Goal: Entertainment & Leisure: Consume media (video, audio)

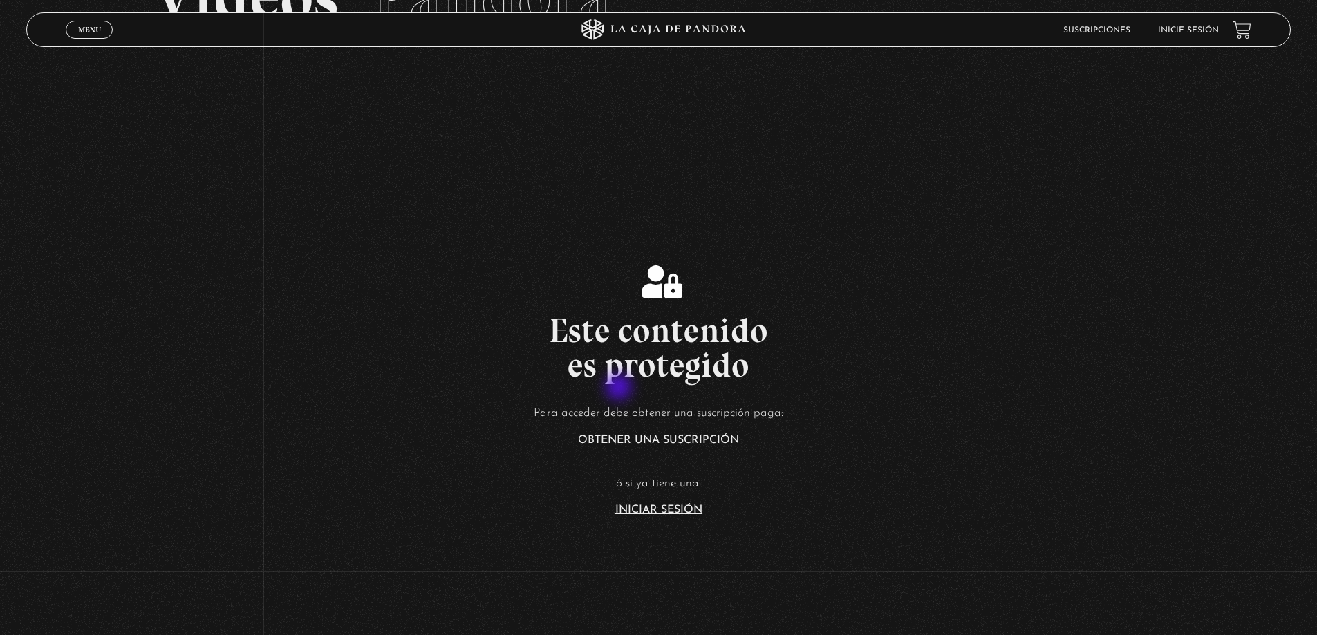
scroll to position [138, 0]
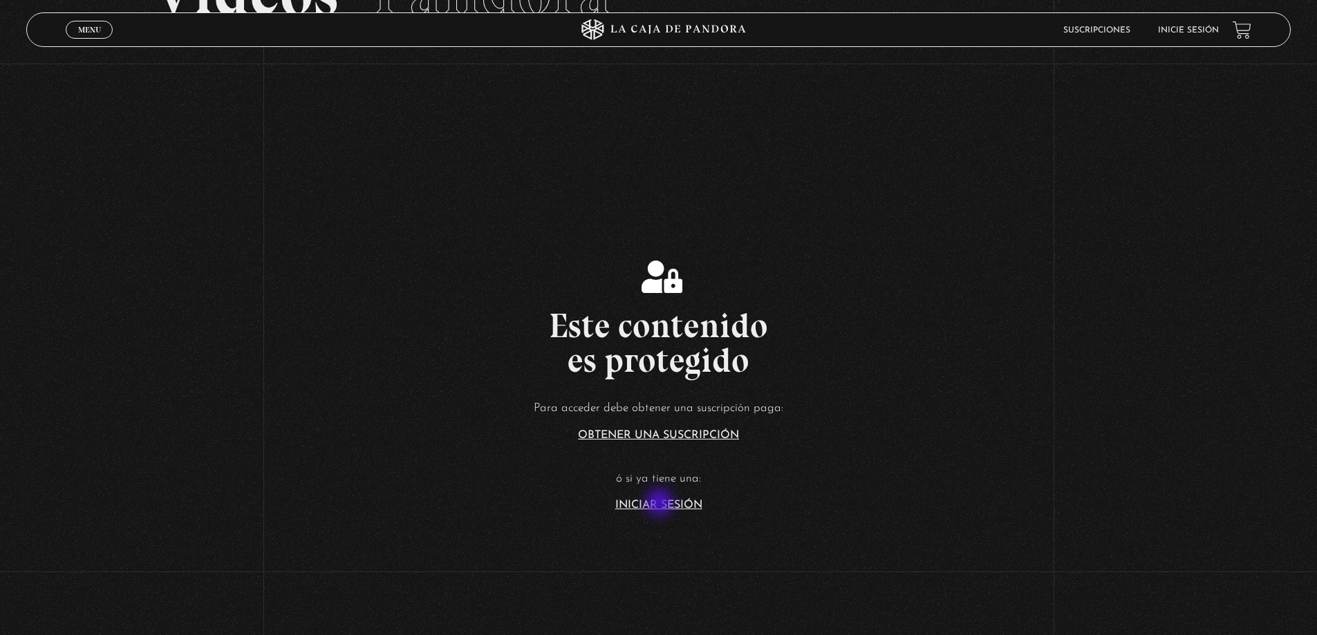
click at [661, 504] on link "Iniciar Sesión" at bounding box center [658, 505] width 87 height 11
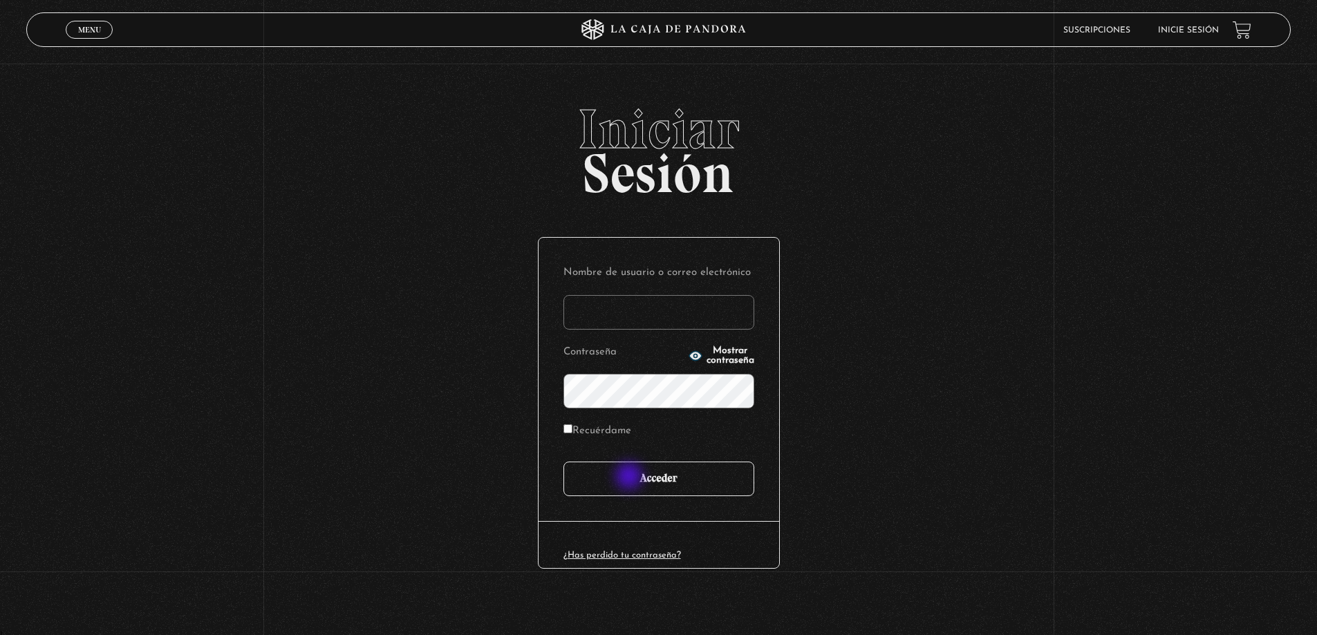
type input "[PERSON_NAME]"
click at [631, 492] on input "Acceder" at bounding box center [658, 479] width 191 height 35
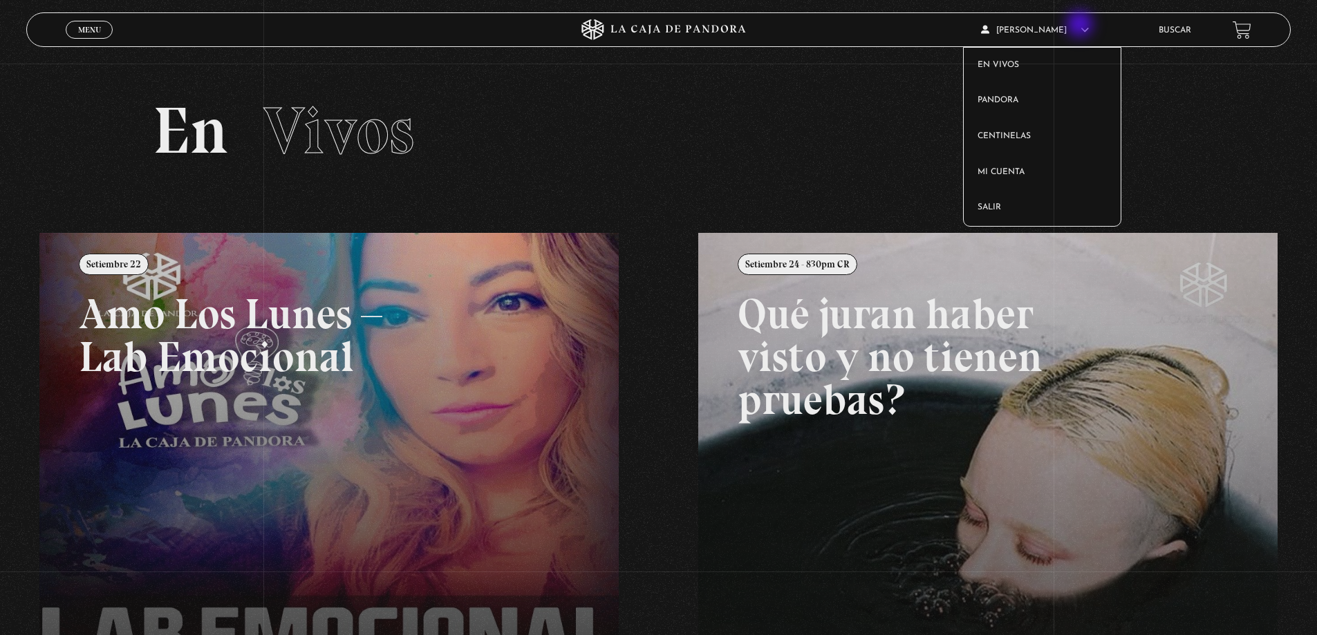
click at [1081, 26] on article "Michael Martinez En vivos Pandora Centinelas Mi cuenta Salir" at bounding box center [1060, 30] width 158 height 32
click at [1048, 100] on link "Pandora" at bounding box center [1042, 101] width 157 height 36
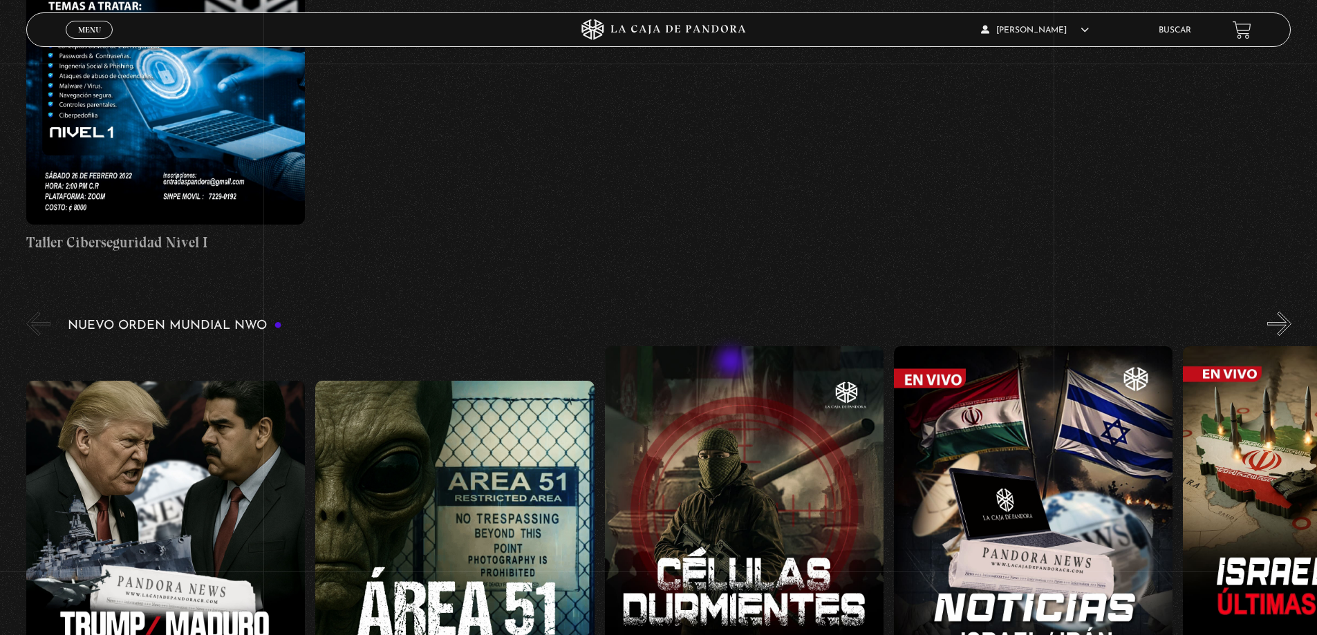
scroll to position [968, 0]
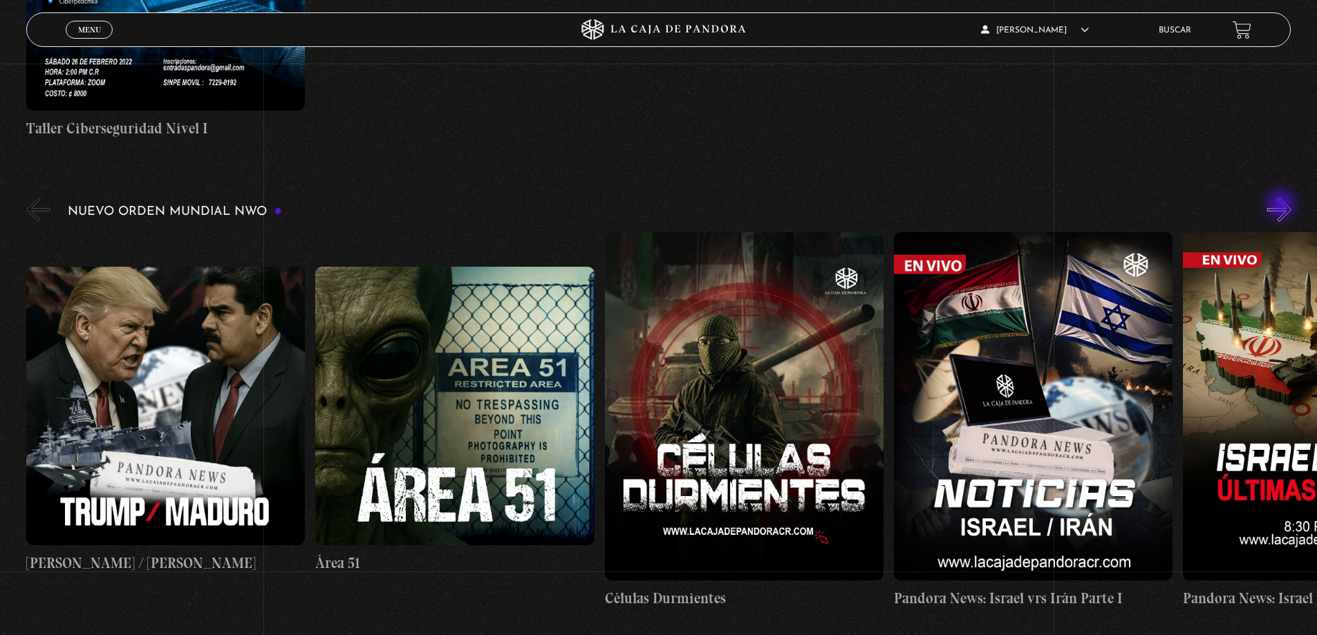
click at [1282, 206] on button "»" at bounding box center [1279, 210] width 24 height 24
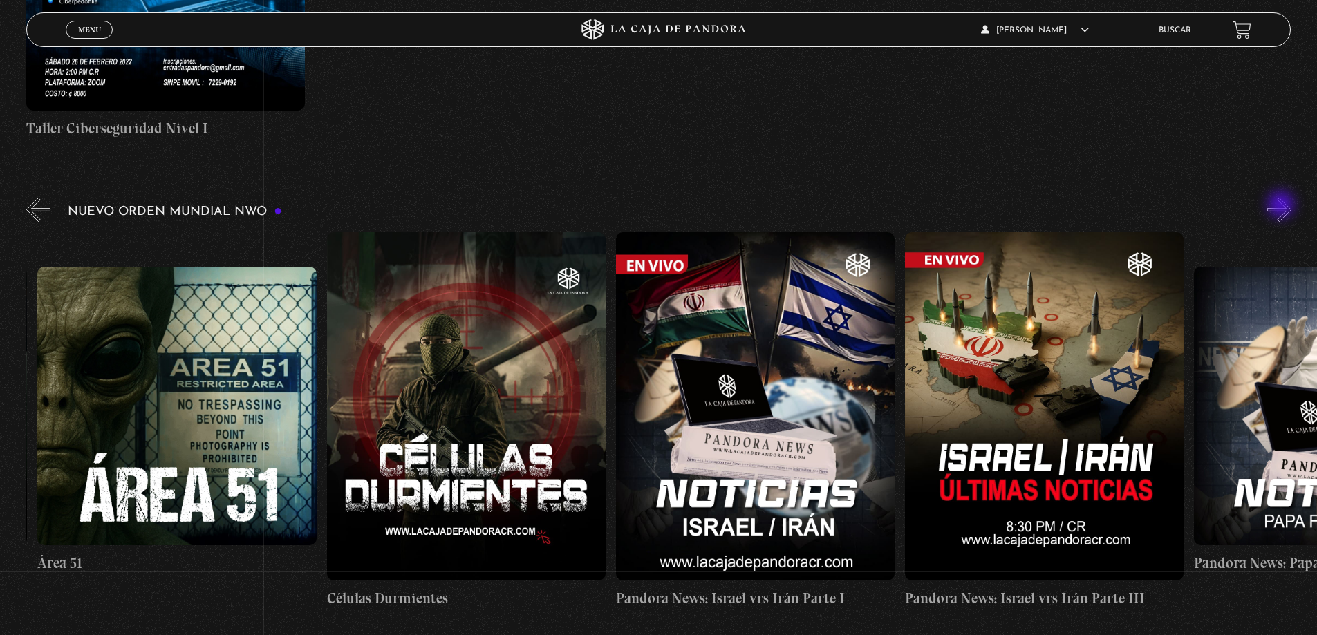
click at [1282, 206] on button "»" at bounding box center [1279, 210] width 24 height 24
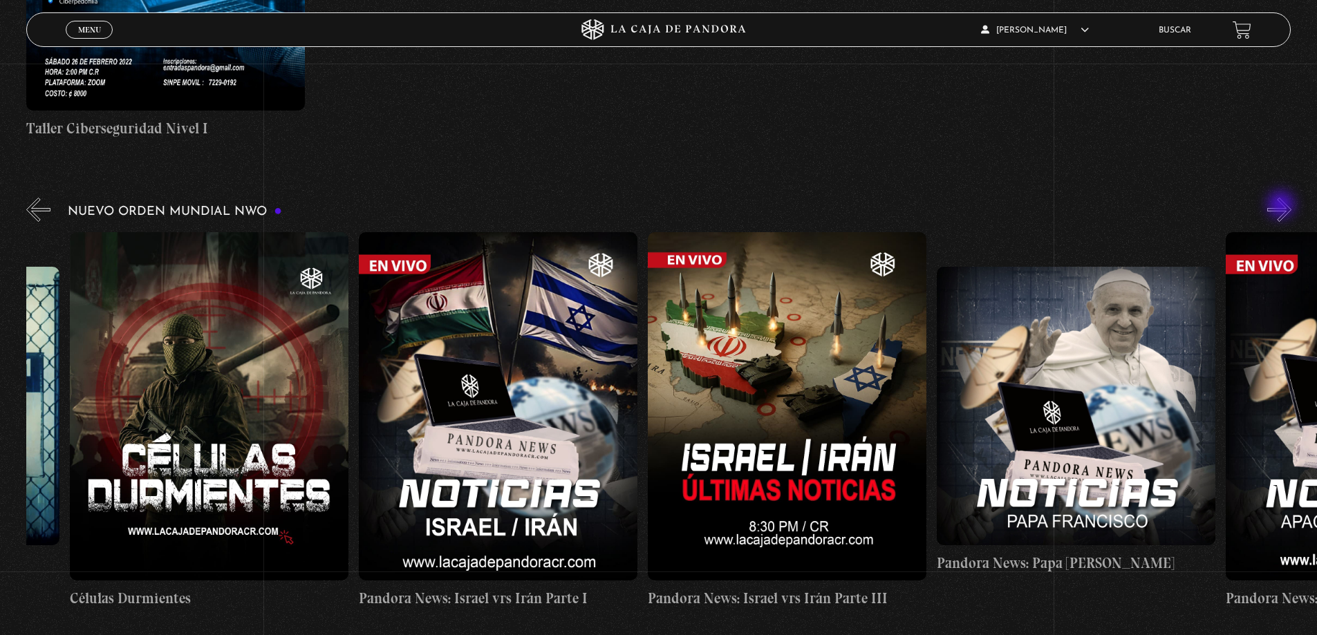
click at [1282, 206] on button "»" at bounding box center [1279, 210] width 24 height 24
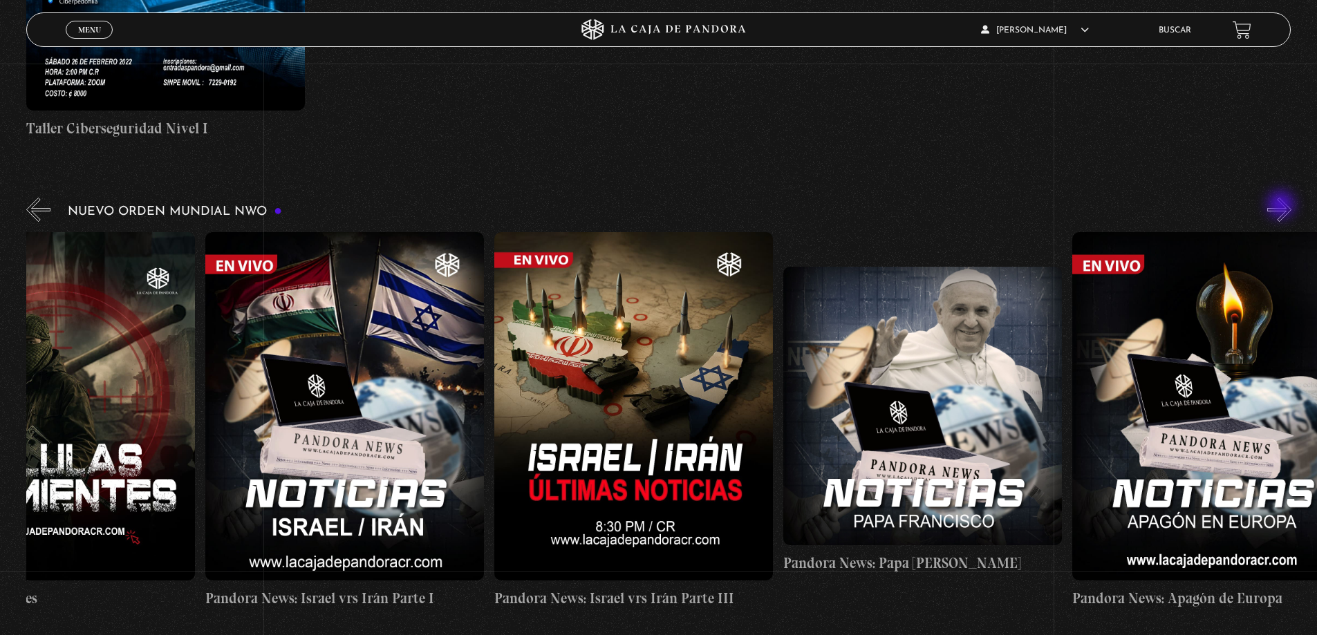
click at [1282, 206] on button "»" at bounding box center [1279, 210] width 24 height 24
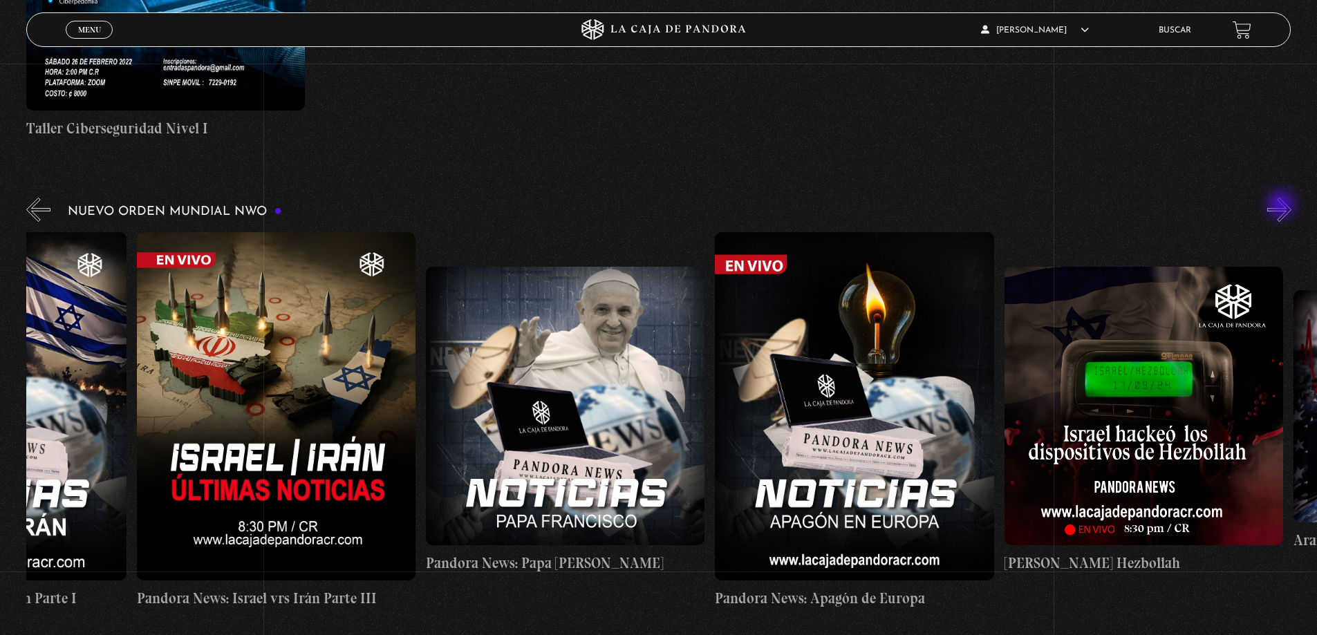
click at [1282, 206] on button "»" at bounding box center [1279, 210] width 24 height 24
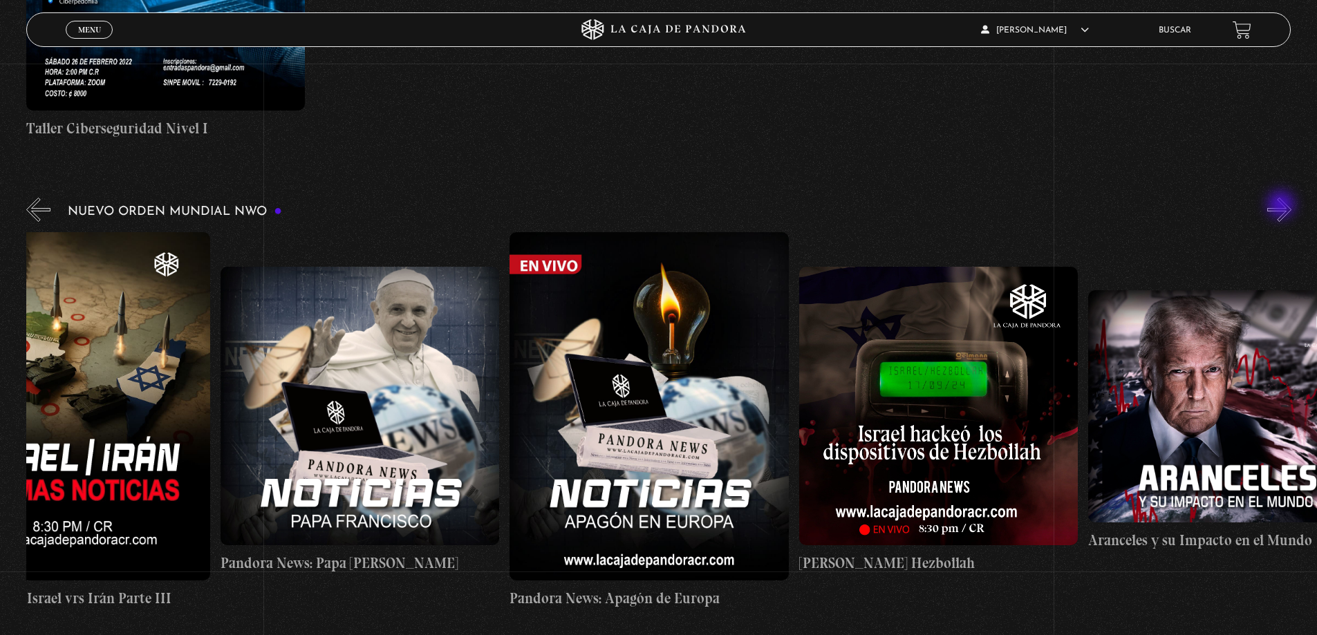
click at [1282, 207] on button "»" at bounding box center [1279, 210] width 24 height 24
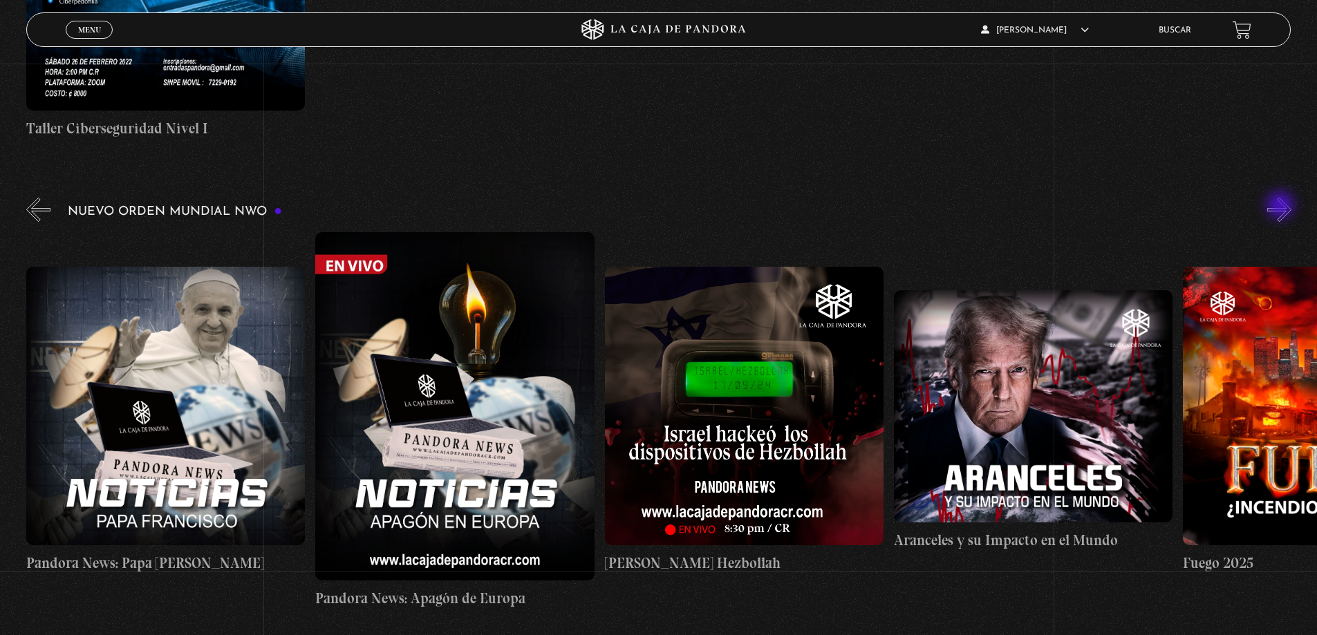
click at [1282, 207] on button "»" at bounding box center [1279, 210] width 24 height 24
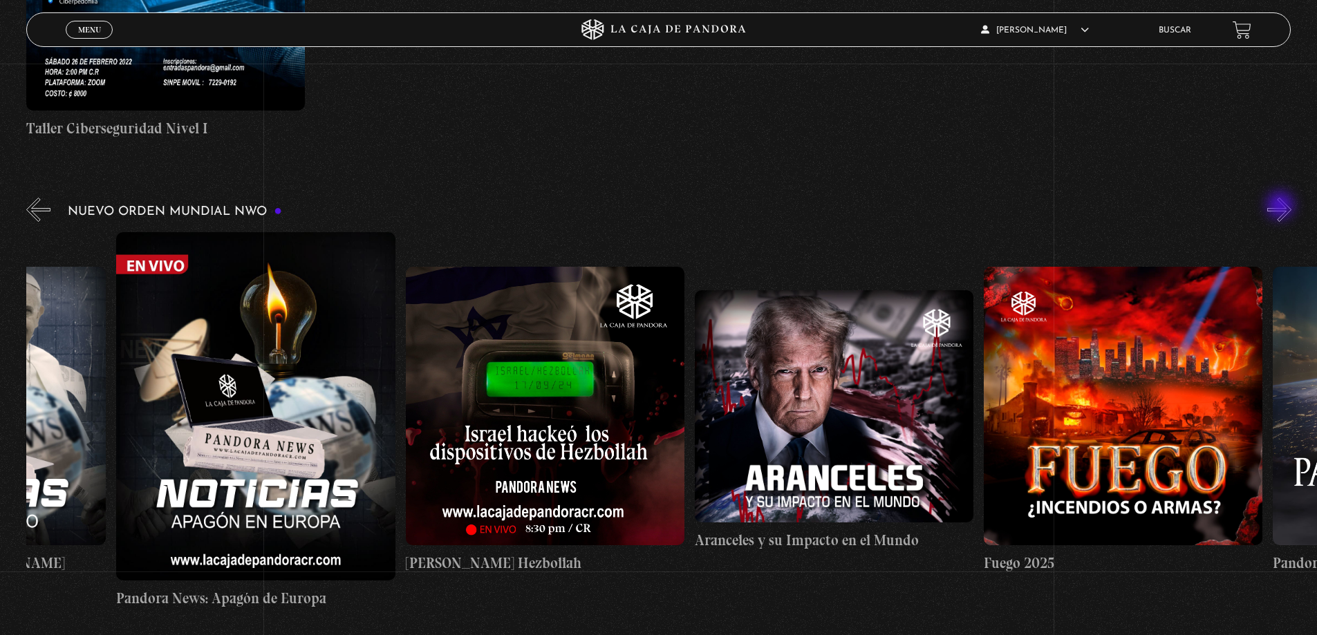
click at [1282, 207] on button "»" at bounding box center [1279, 210] width 24 height 24
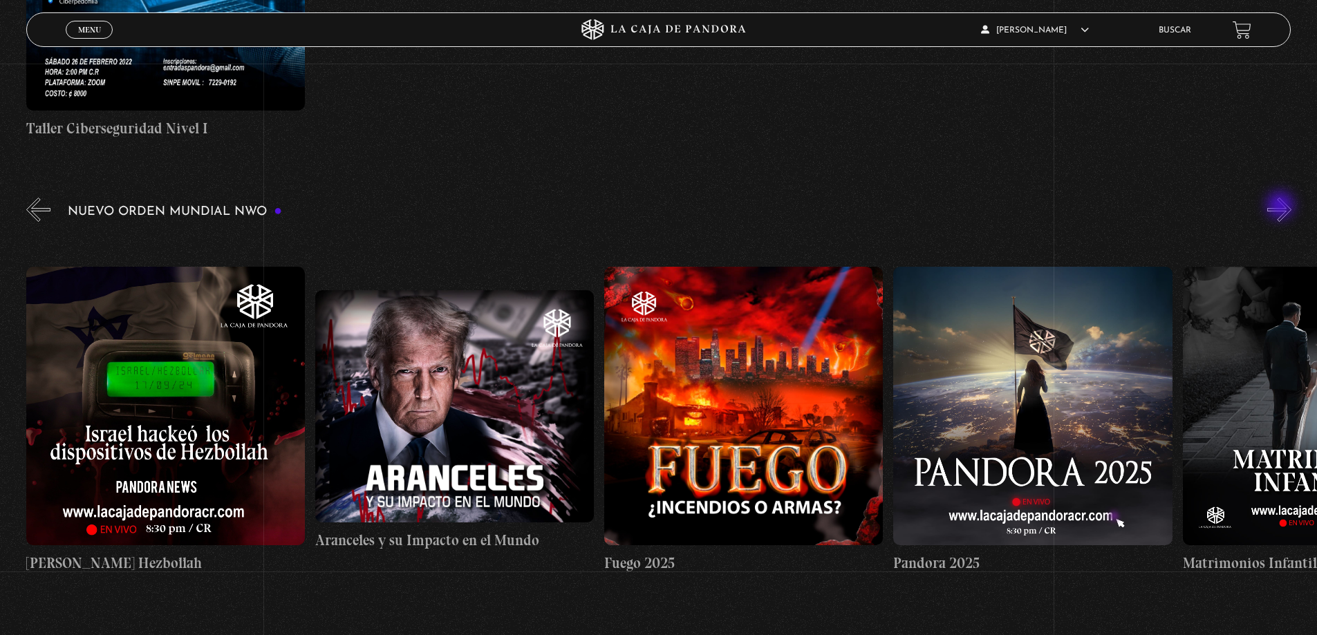
click at [1282, 207] on button "»" at bounding box center [1279, 210] width 24 height 24
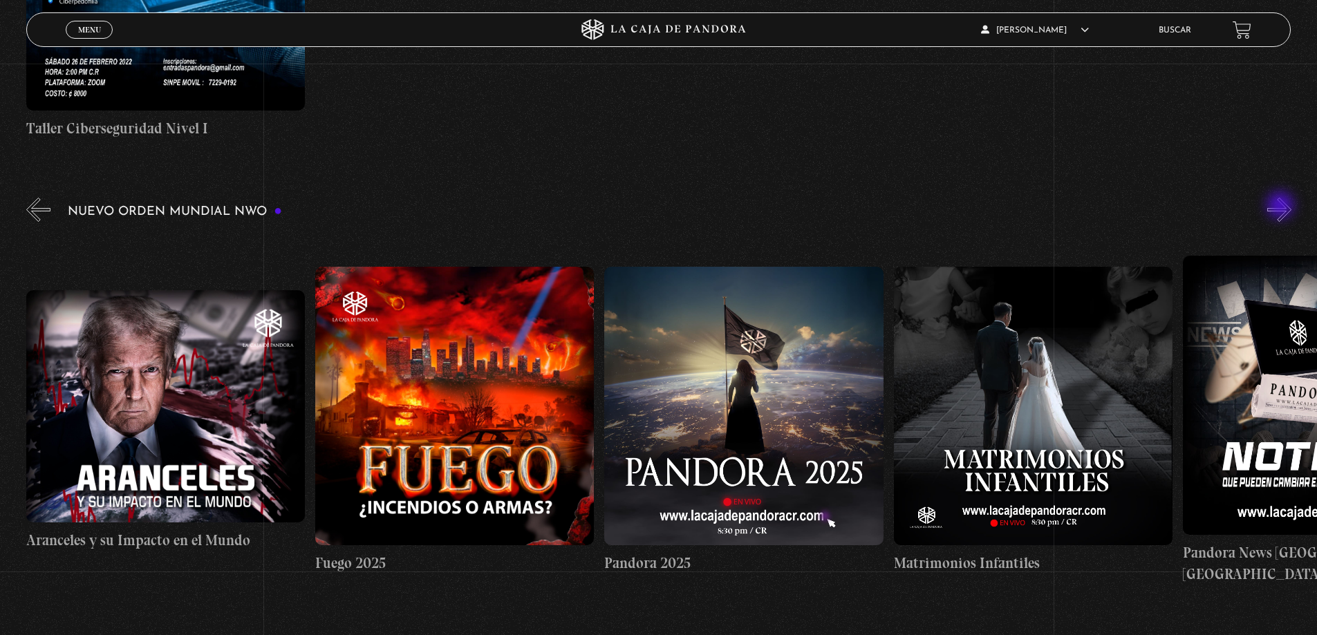
click at [1282, 207] on button "»" at bounding box center [1279, 210] width 24 height 24
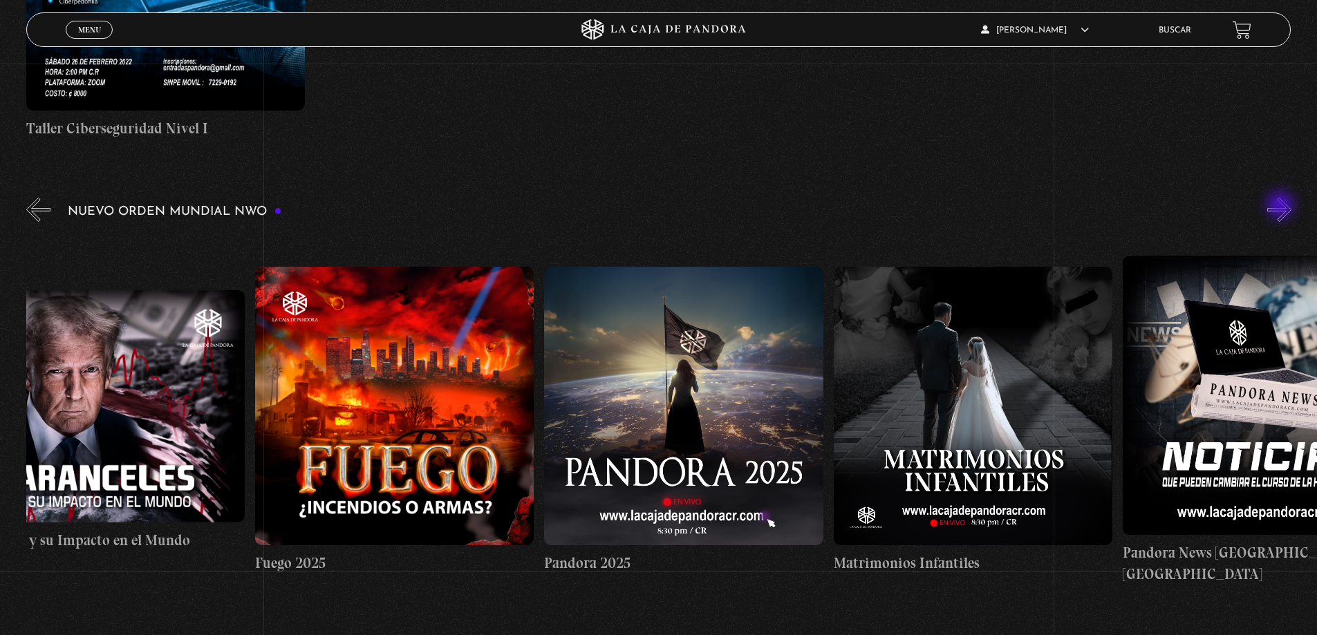
click at [1282, 207] on button "»" at bounding box center [1279, 210] width 24 height 24
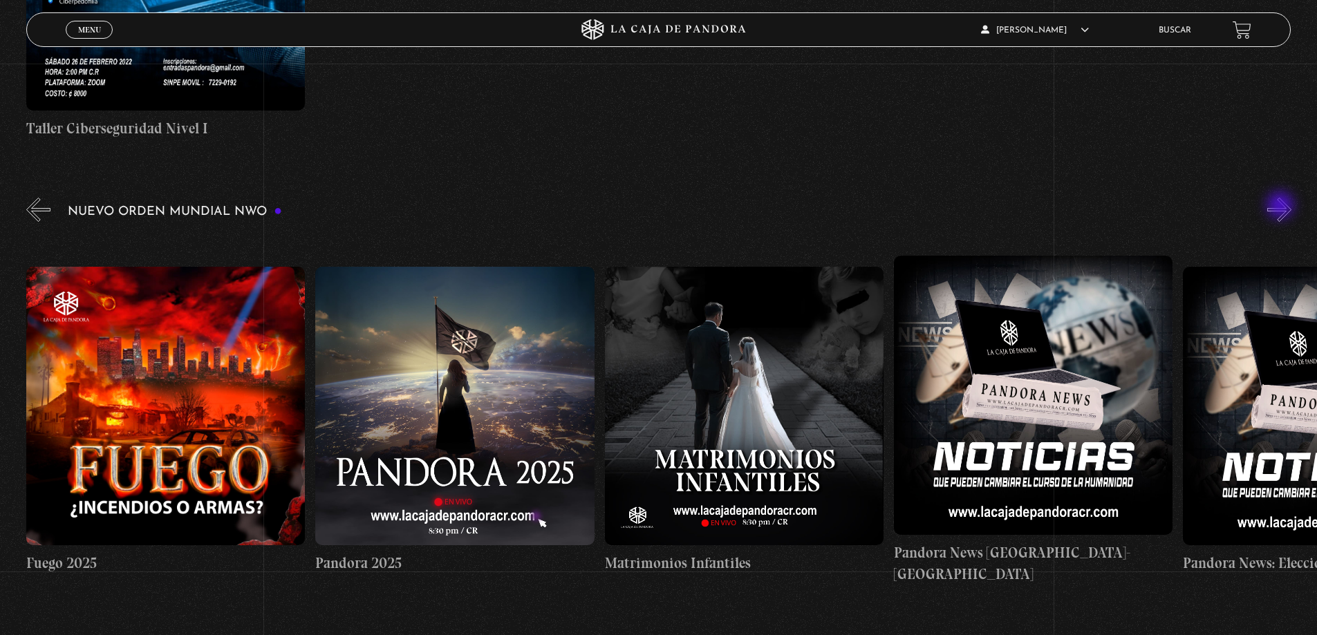
click at [1282, 207] on button "»" at bounding box center [1279, 210] width 24 height 24
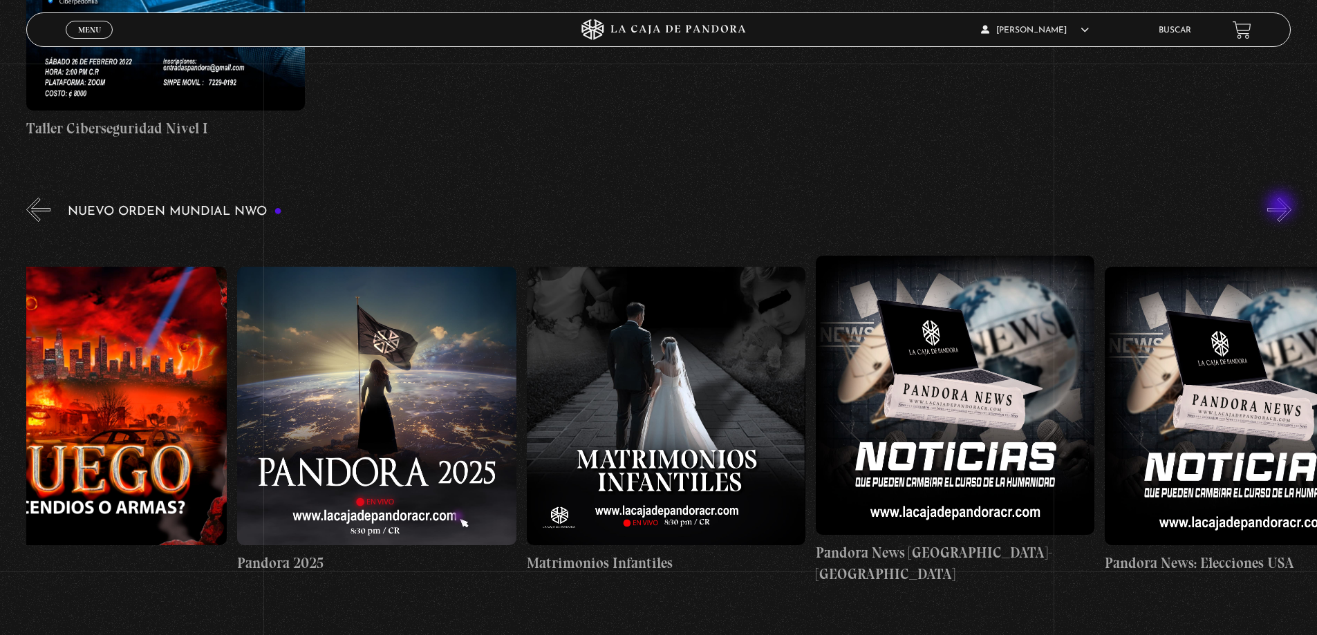
click at [1282, 207] on button "»" at bounding box center [1279, 210] width 24 height 24
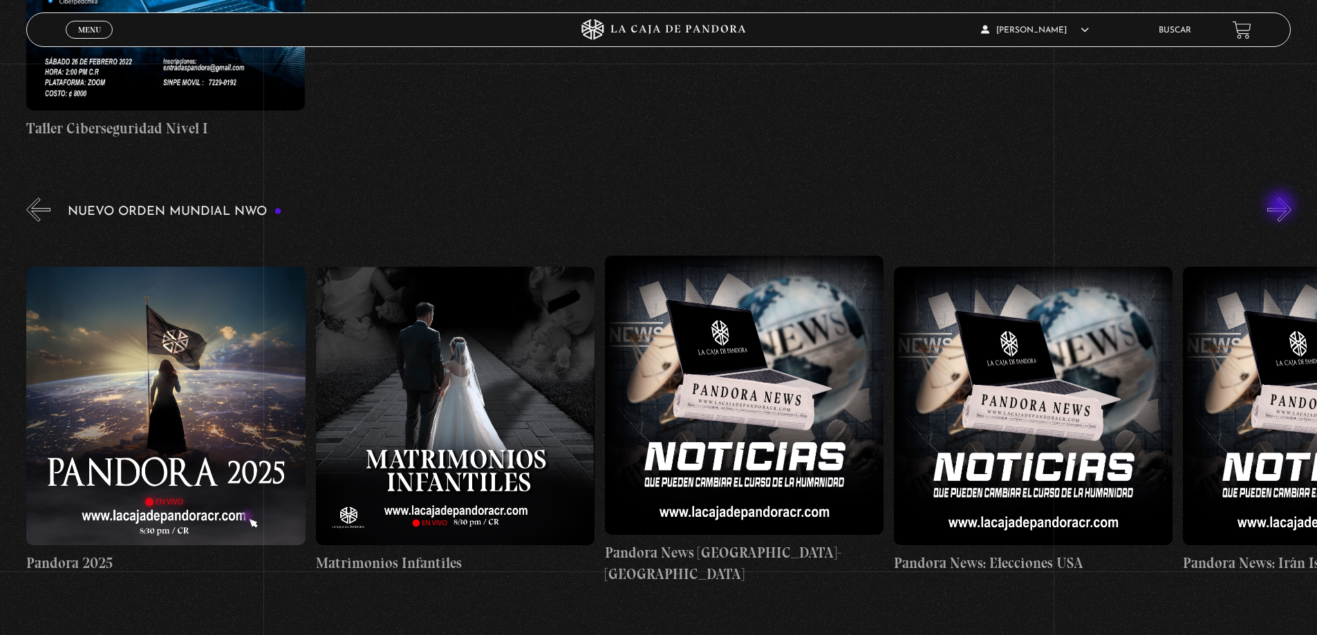
click at [1282, 207] on button "»" at bounding box center [1279, 210] width 24 height 24
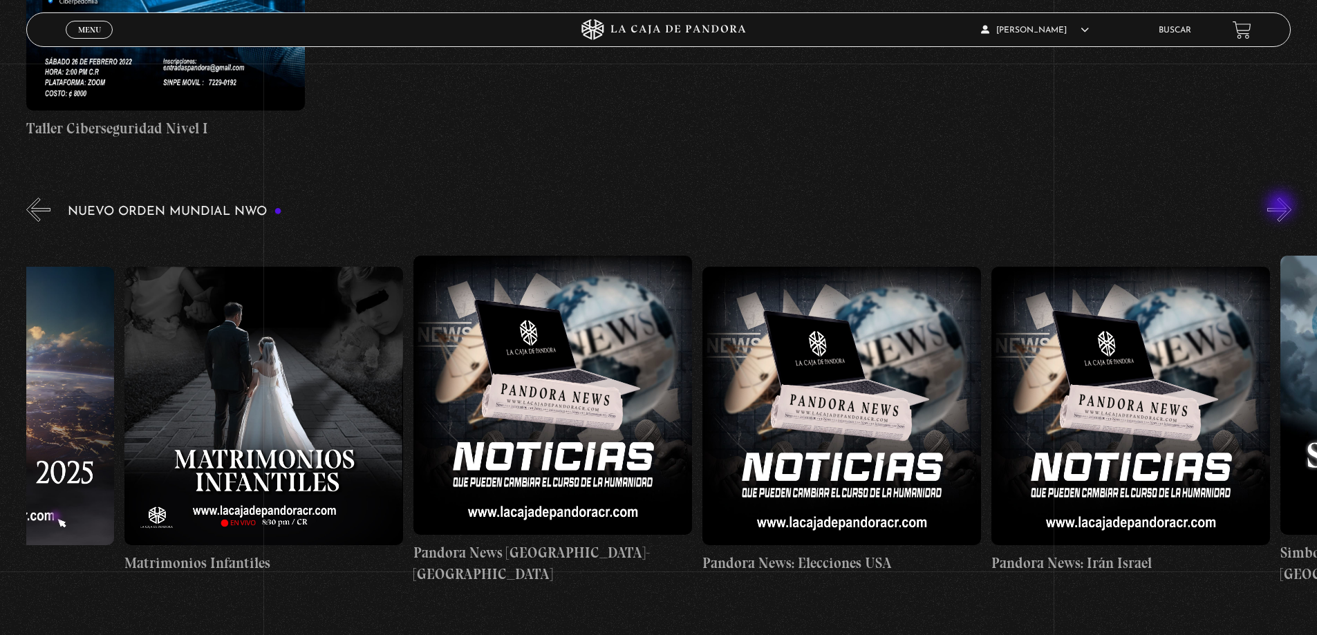
click at [1282, 207] on button "»" at bounding box center [1279, 210] width 24 height 24
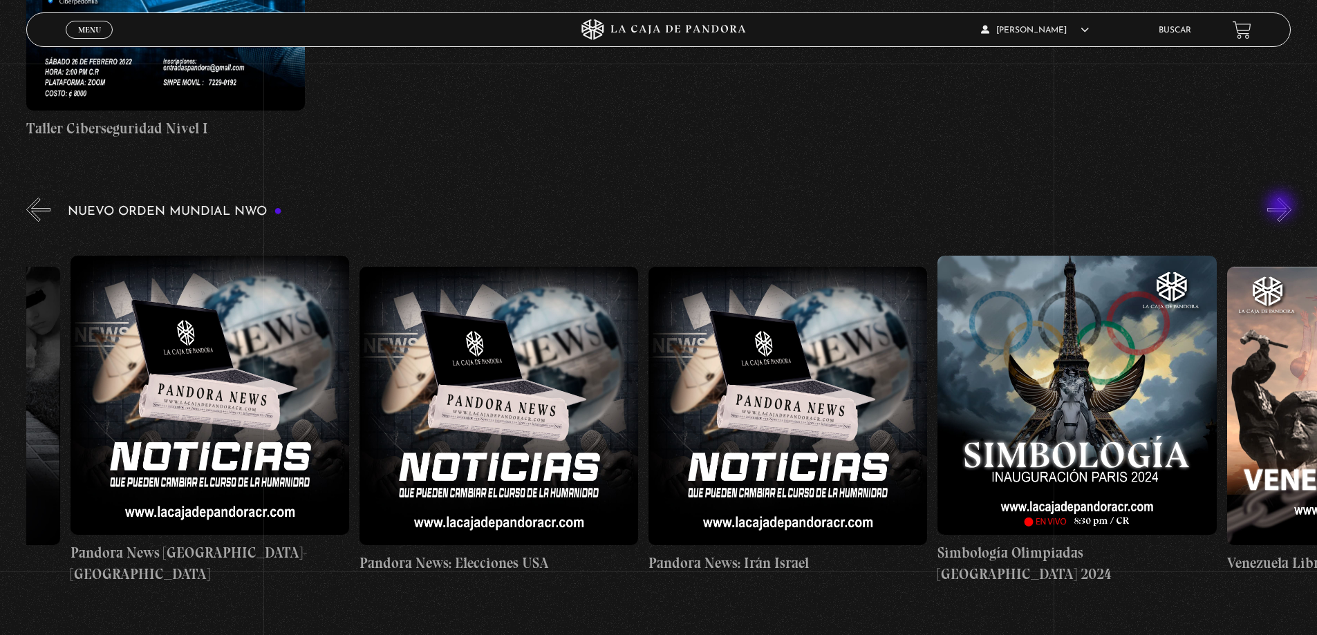
click at [1282, 207] on button "»" at bounding box center [1279, 210] width 24 height 24
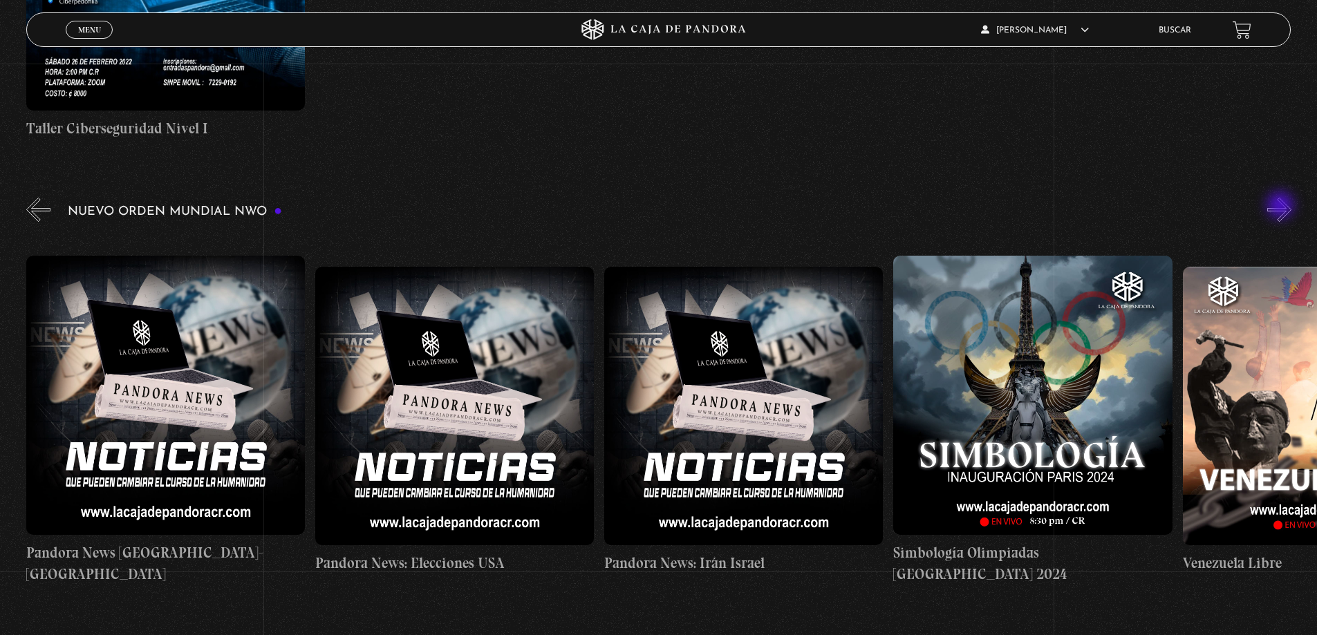
click at [1282, 207] on button "»" at bounding box center [1279, 210] width 24 height 24
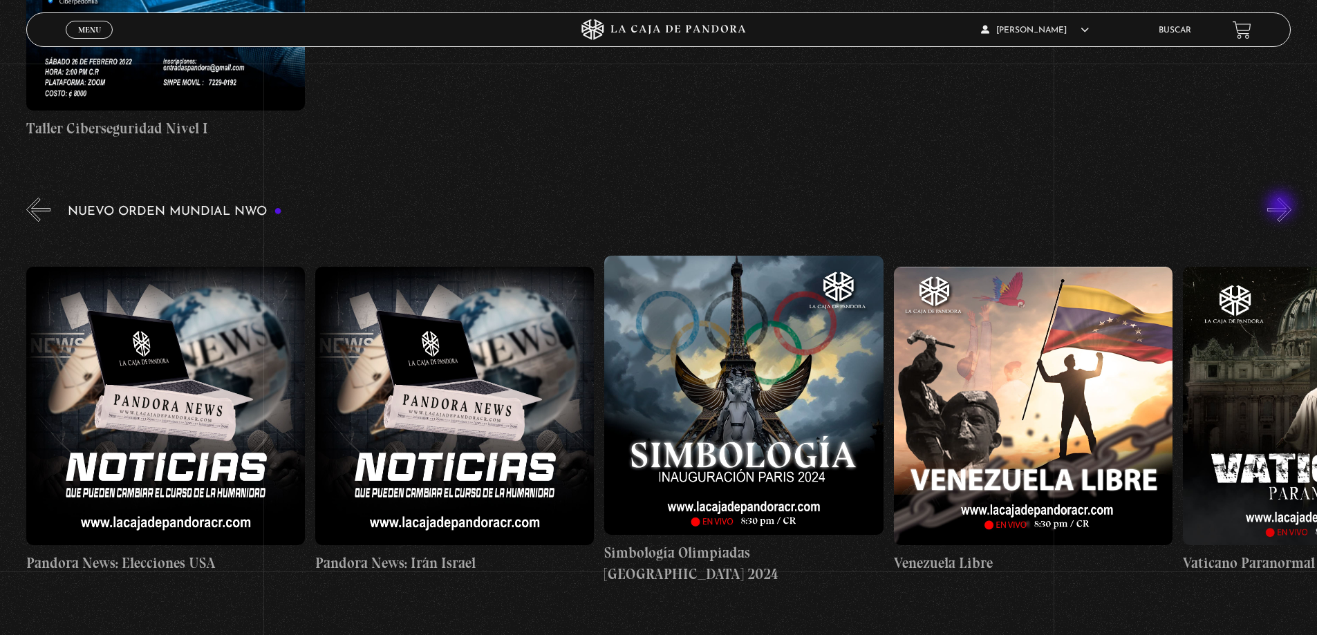
click at [1282, 207] on button "»" at bounding box center [1279, 210] width 24 height 24
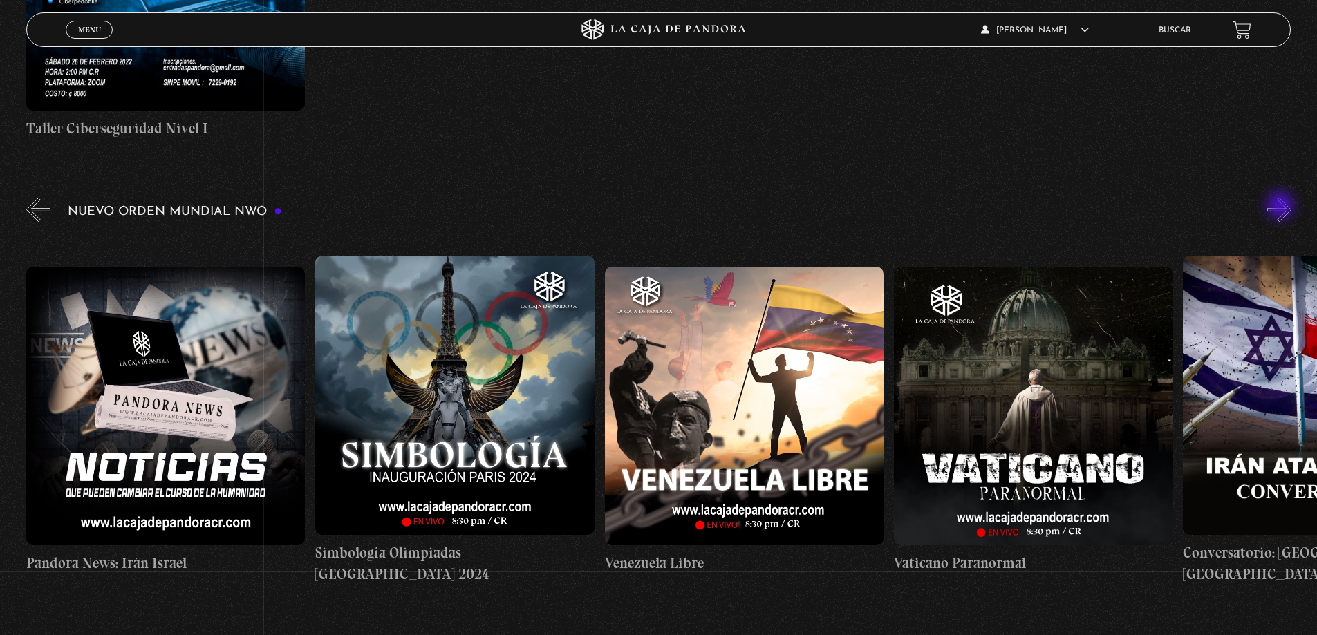
click at [1282, 207] on button "»" at bounding box center [1279, 210] width 24 height 24
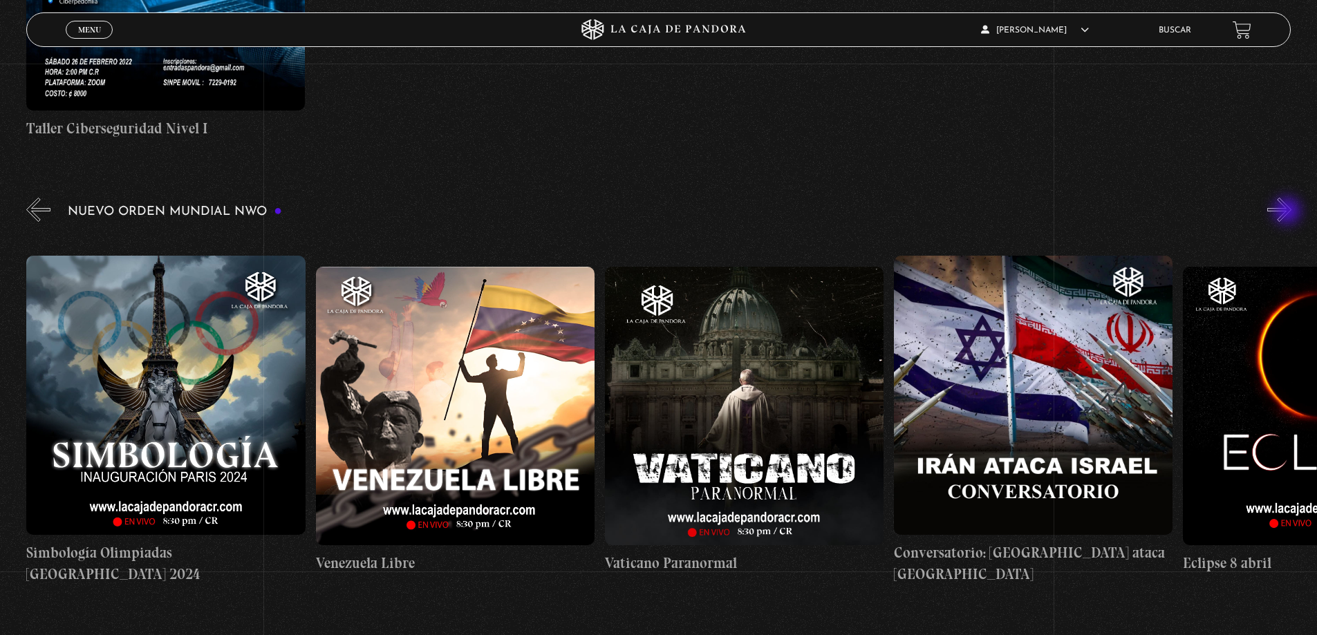
click at [1289, 212] on button "»" at bounding box center [1279, 210] width 24 height 24
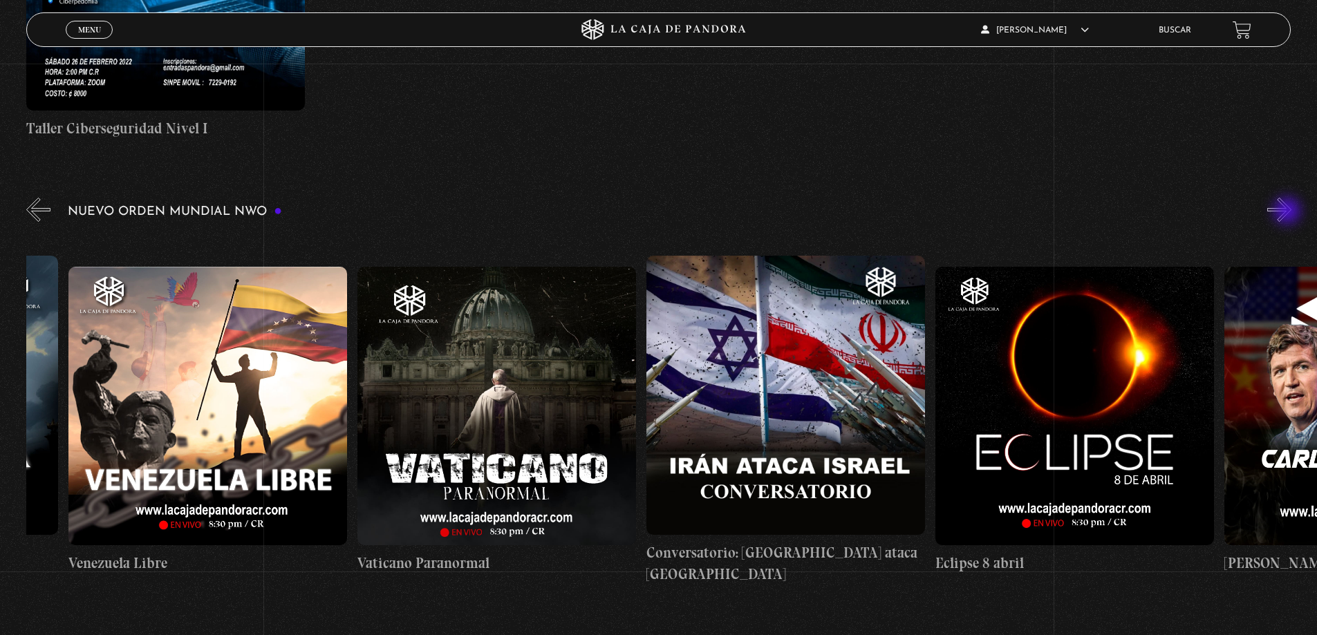
click at [1289, 212] on button "»" at bounding box center [1279, 210] width 24 height 24
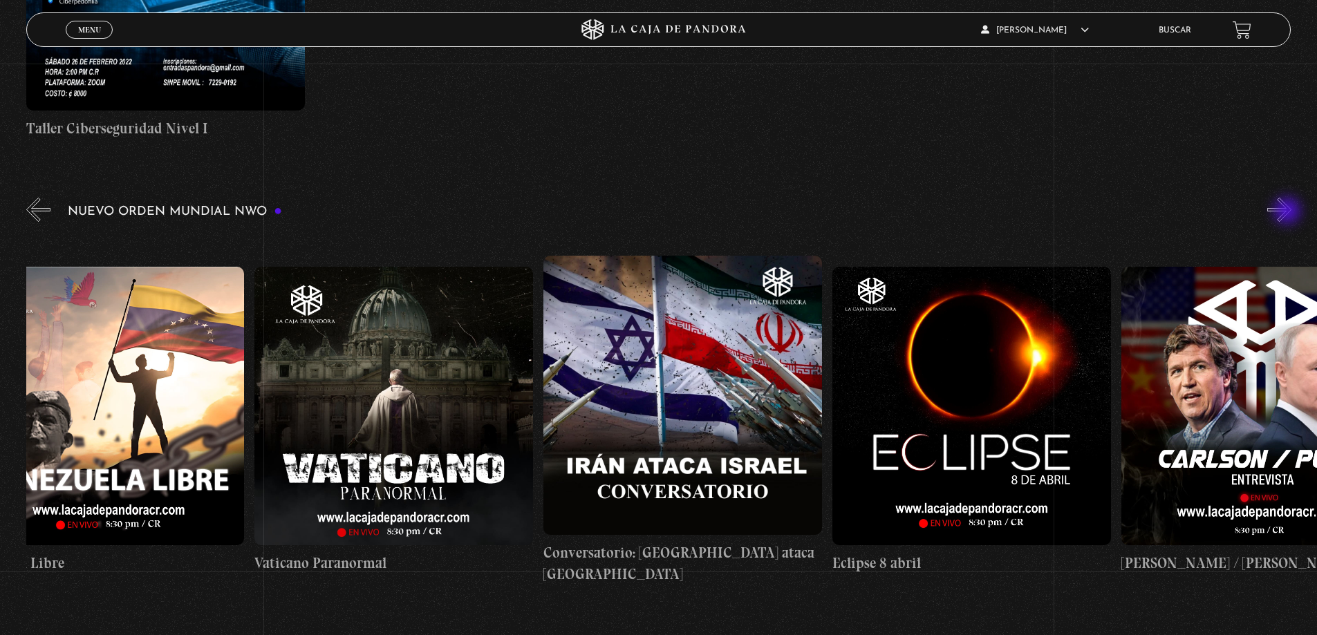
click at [1289, 212] on button "»" at bounding box center [1279, 210] width 24 height 24
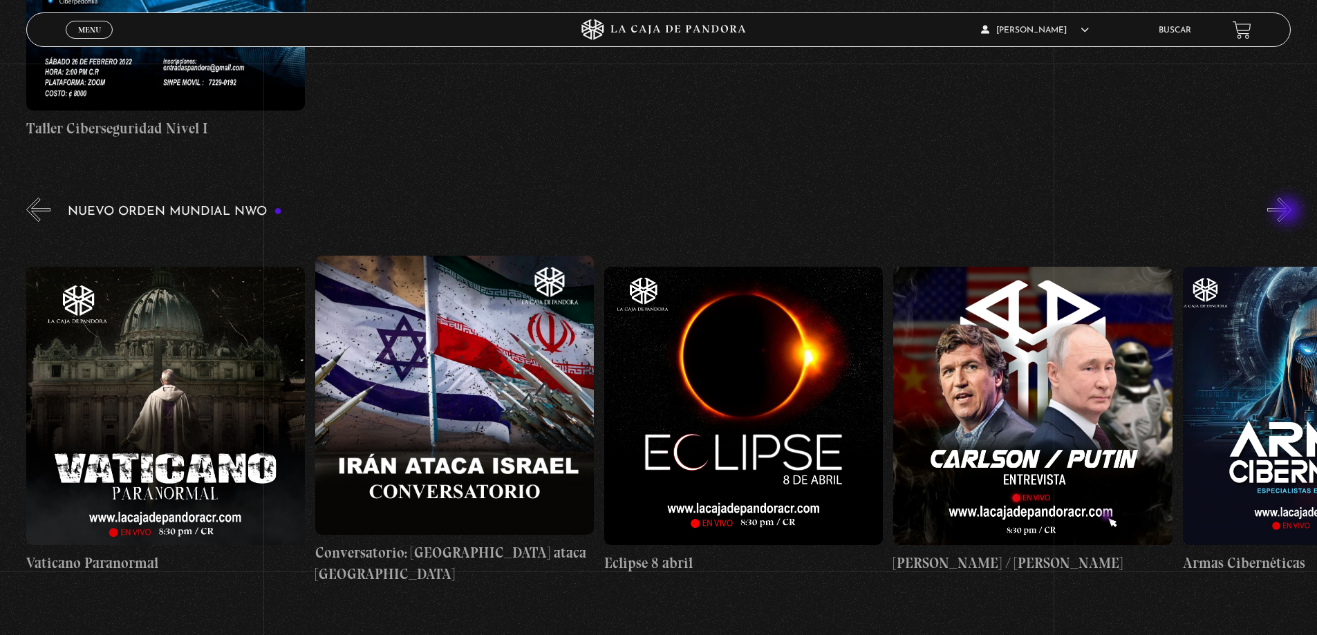
click at [1289, 212] on button "»" at bounding box center [1279, 210] width 24 height 24
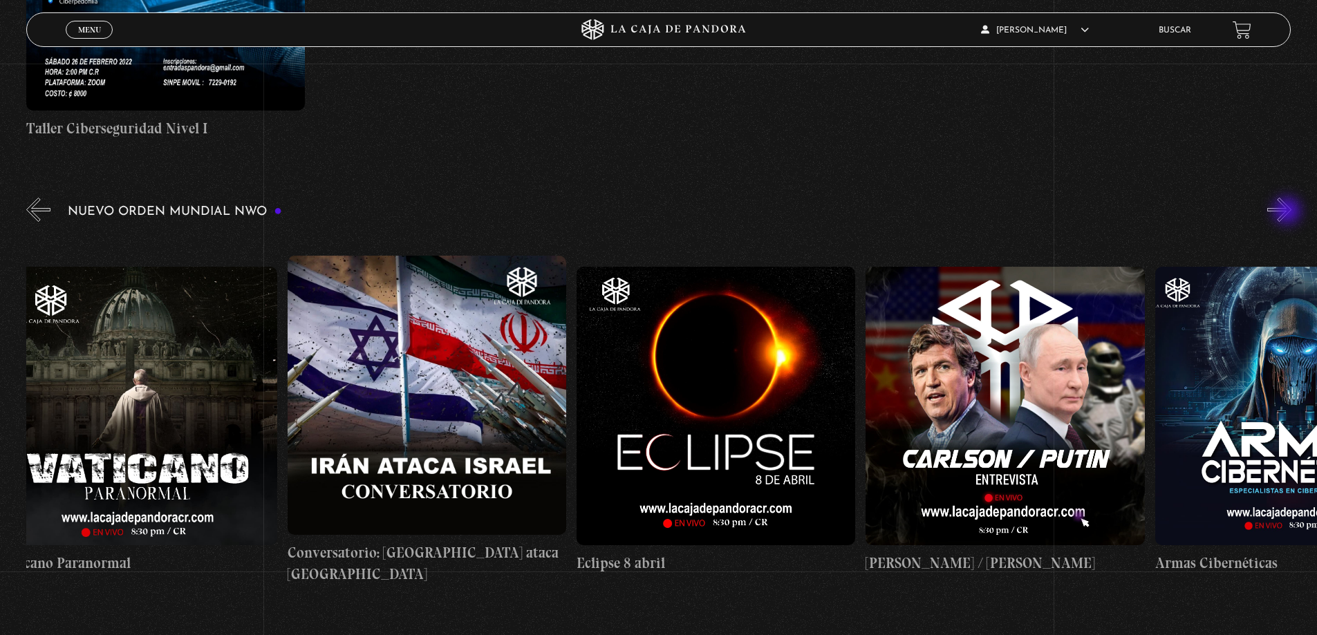
click at [1289, 212] on button "»" at bounding box center [1279, 210] width 24 height 24
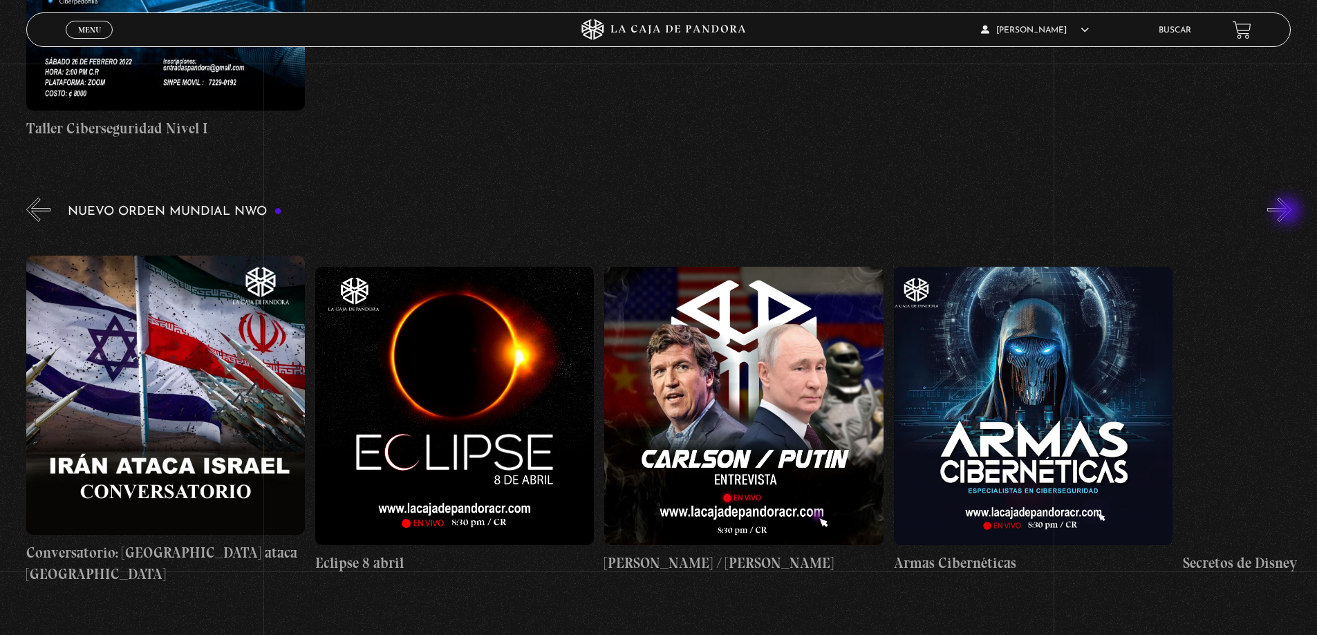
click at [1289, 212] on button "»" at bounding box center [1279, 210] width 24 height 24
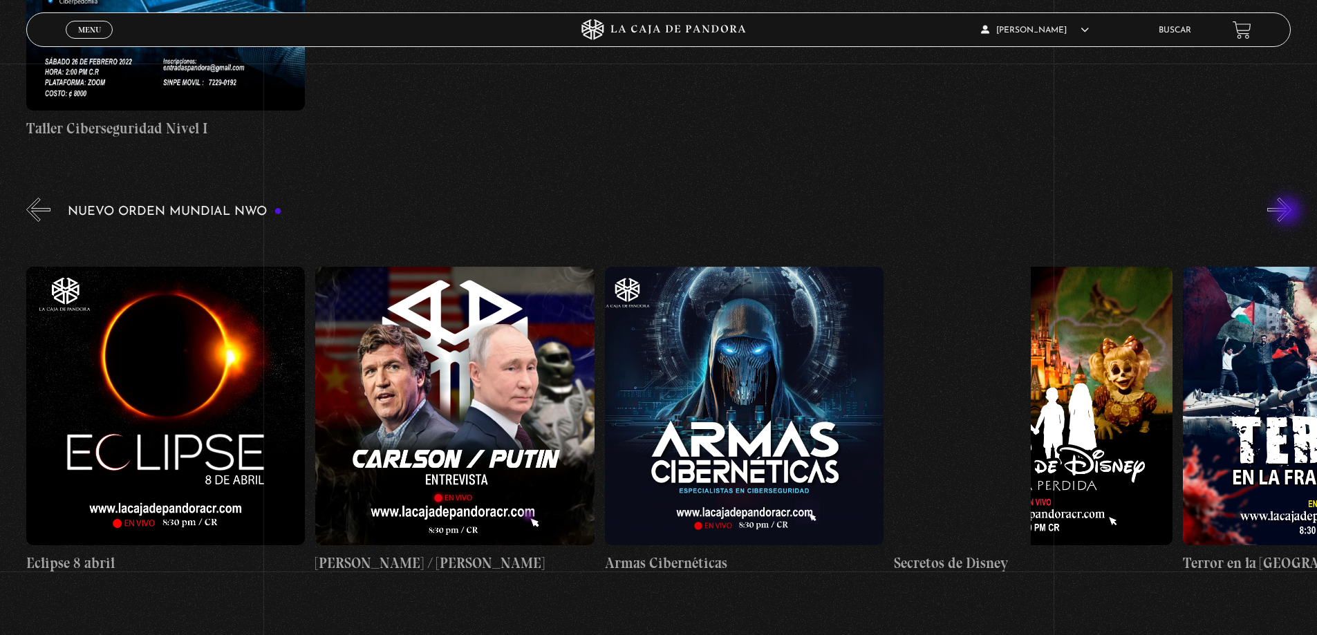
click at [1289, 212] on button "»" at bounding box center [1279, 210] width 24 height 24
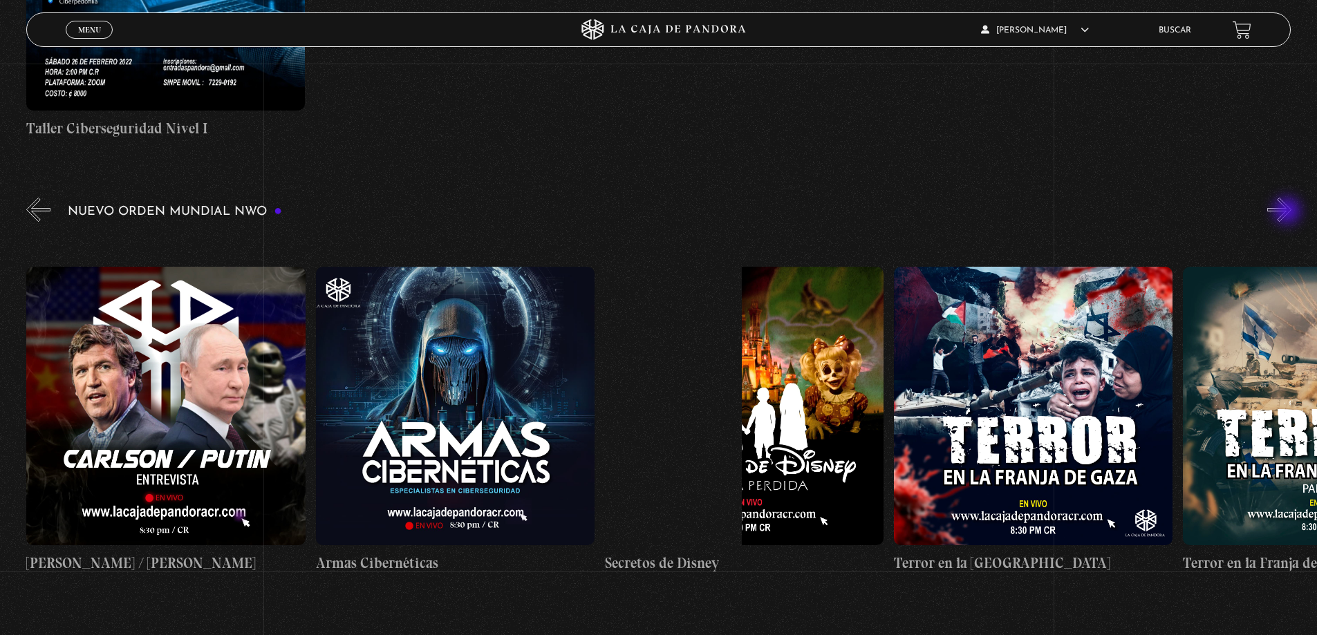
click at [1289, 212] on button "»" at bounding box center [1279, 210] width 24 height 24
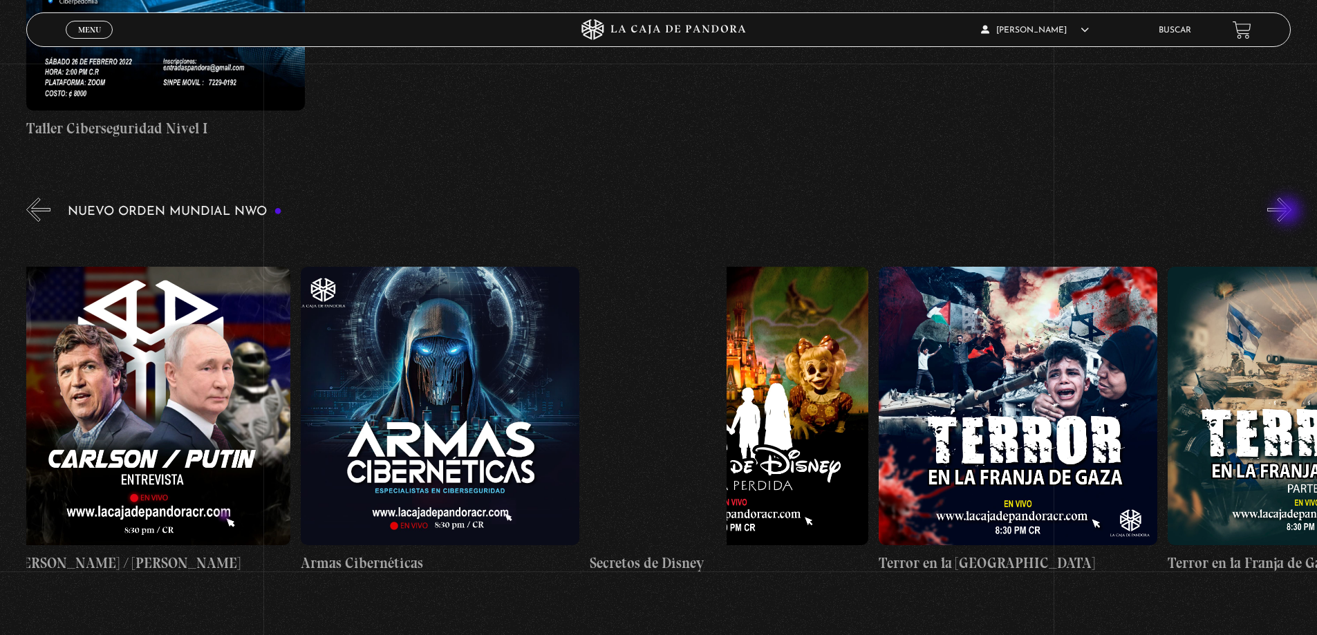
click at [1289, 212] on button "»" at bounding box center [1279, 210] width 24 height 24
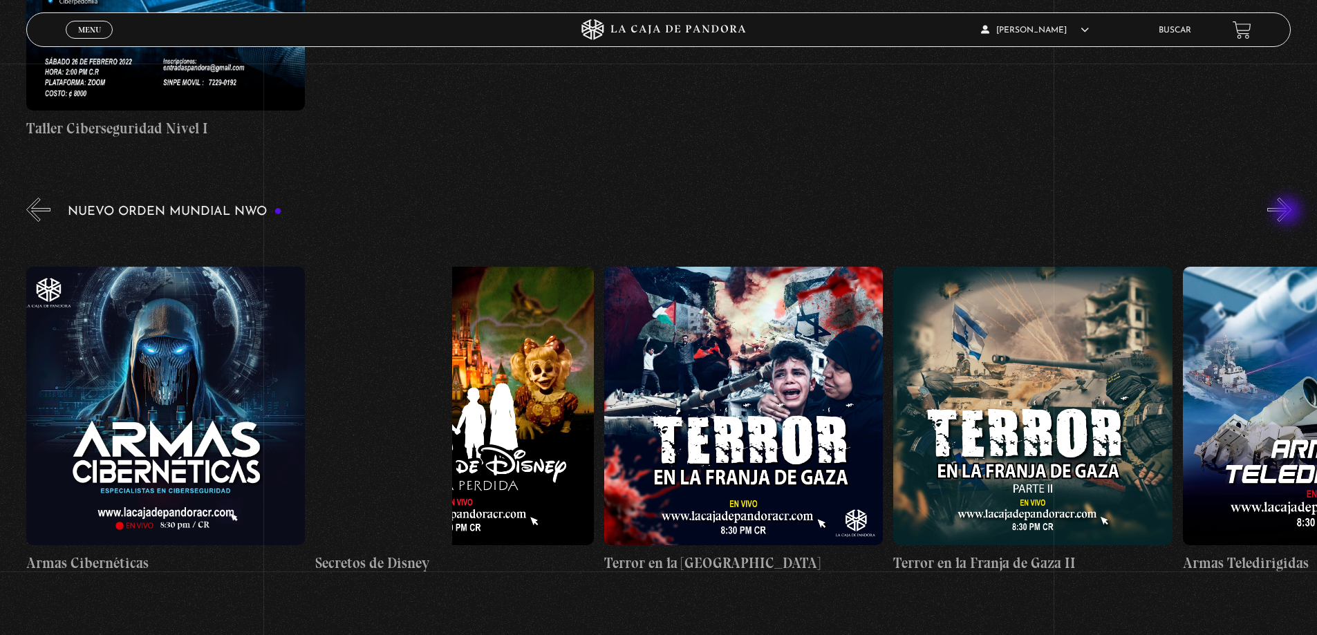
click at [1289, 212] on button "»" at bounding box center [1279, 210] width 24 height 24
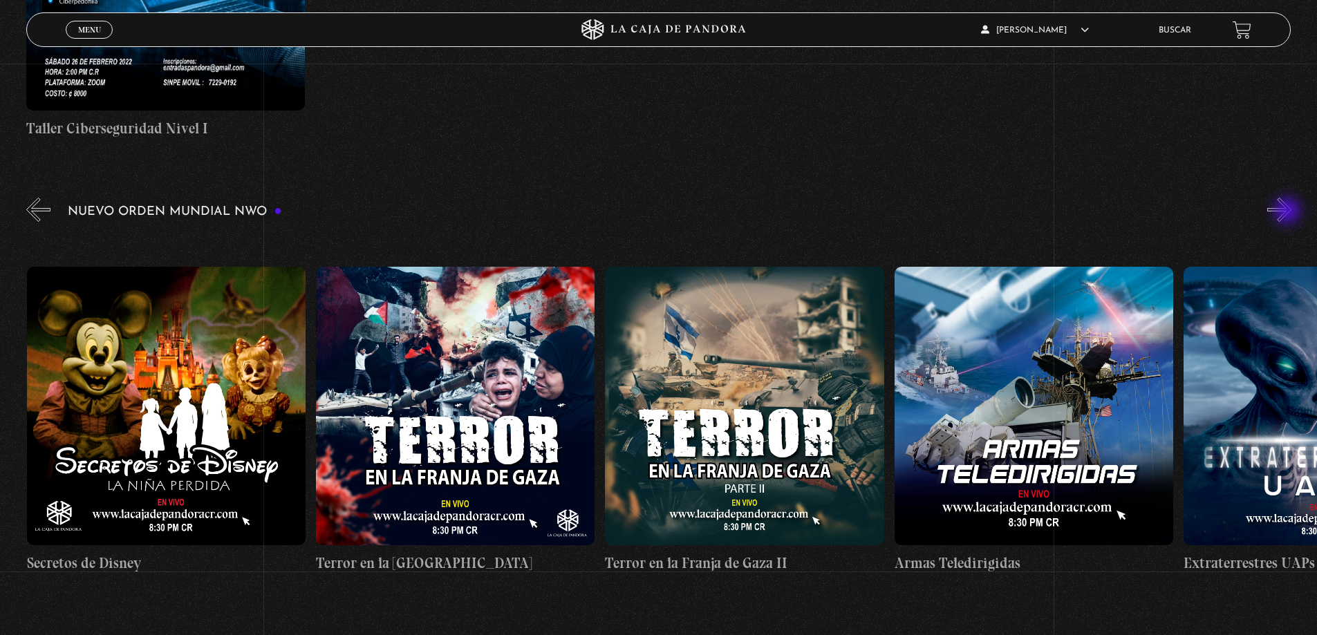
scroll to position [0, 6361]
click at [1302, 214] on div "Nuevo Orden Mundial NWO 2023" at bounding box center [671, 402] width 1291 height 415
click at [1301, 213] on div "Nuevo Orden Mundial NWO 2023" at bounding box center [671, 402] width 1291 height 415
click at [488, 427] on figure at bounding box center [454, 406] width 279 height 279
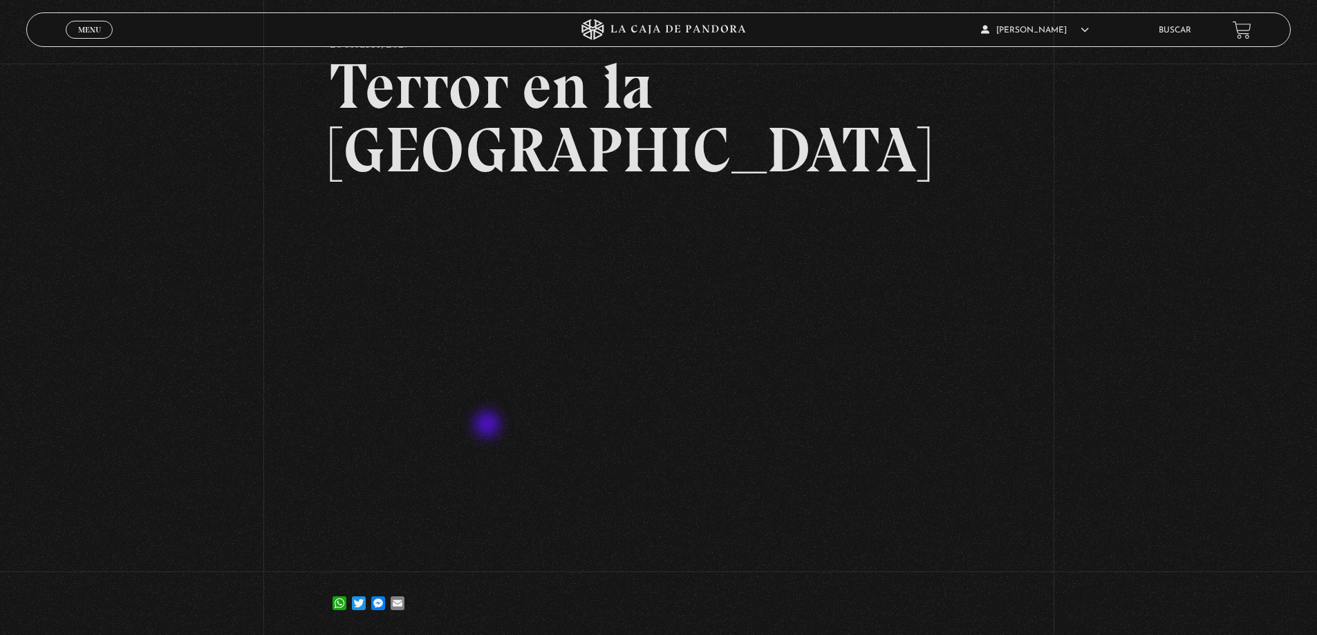
scroll to position [138, 0]
